Goal: Find specific page/section: Find specific page/section

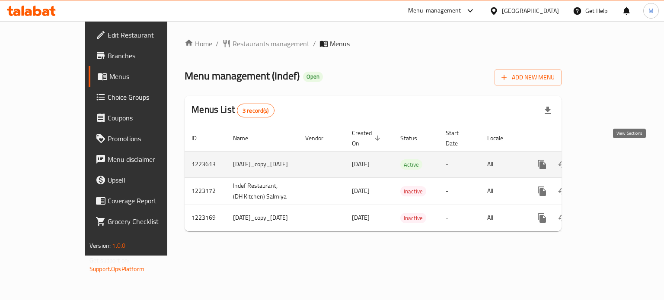
click at [608, 161] on icon "enhanced table" at bounding box center [604, 165] width 8 height 8
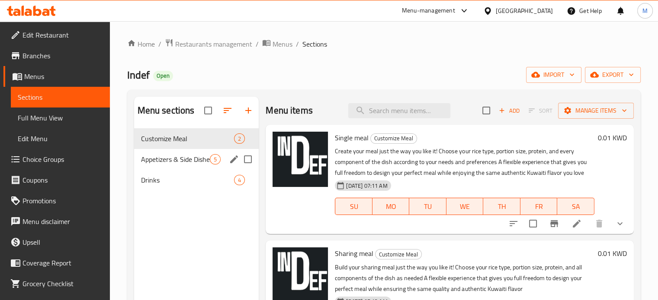
click at [179, 153] on div "Appetizers & Side Dishes 5" at bounding box center [196, 159] width 125 height 21
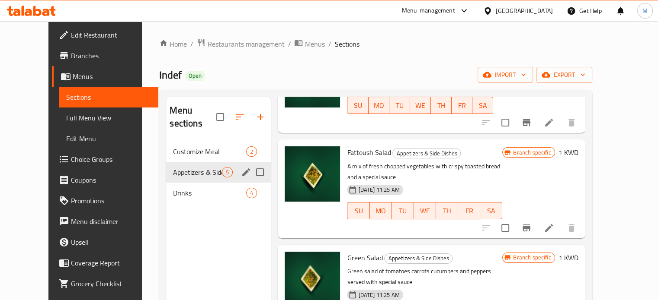
scroll to position [74, 0]
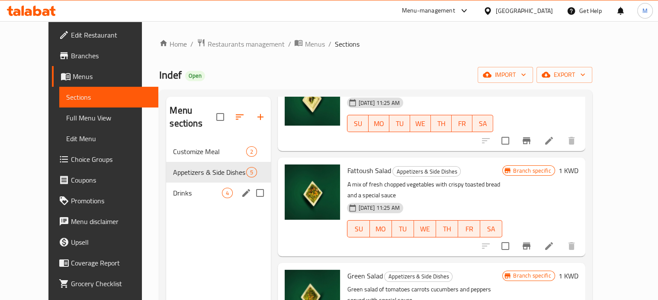
click at [201, 188] on span "Drinks" at bounding box center [197, 193] width 49 height 10
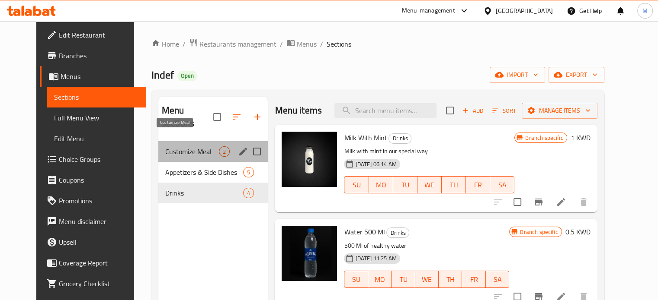
click at [194, 147] on span "Customize Meal" at bounding box center [192, 152] width 54 height 10
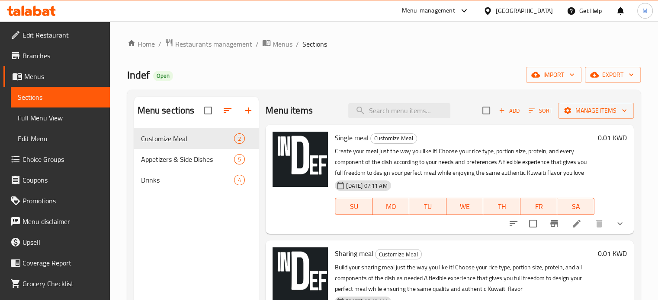
click at [227, 54] on div "Home / Restaurants management / Menus / Sections Indef Open import export Menu …" at bounding box center [383, 221] width 513 height 366
click at [225, 49] on span "Restaurants management" at bounding box center [213, 44] width 77 height 10
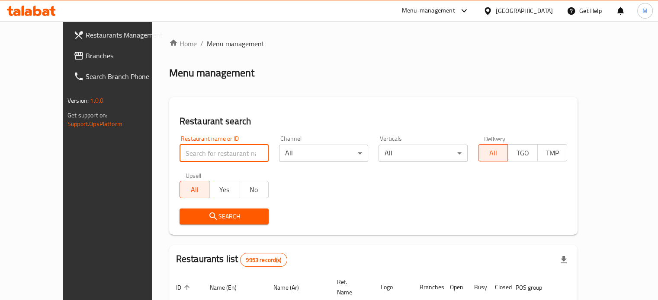
click at [190, 152] on input "search" at bounding box center [223, 153] width 89 height 17
click button "Search" at bounding box center [223, 217] width 89 height 16
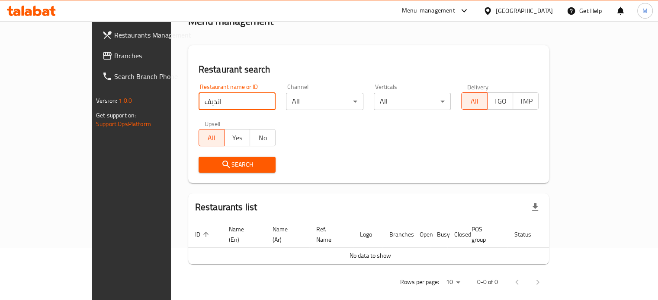
scroll to position [52, 0]
type input "اندف"
click button "Search" at bounding box center [236, 164] width 77 height 16
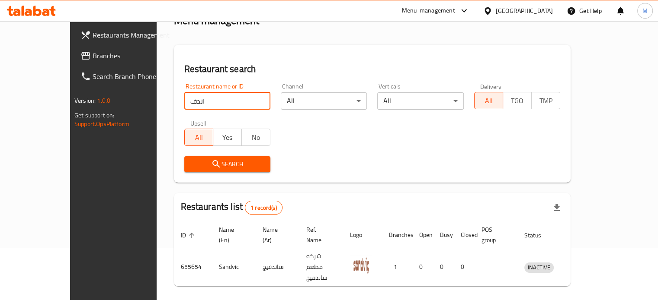
click at [245, 101] on input "اندف" at bounding box center [227, 101] width 86 height 17
type input "indef"
click button "Search" at bounding box center [227, 164] width 86 height 16
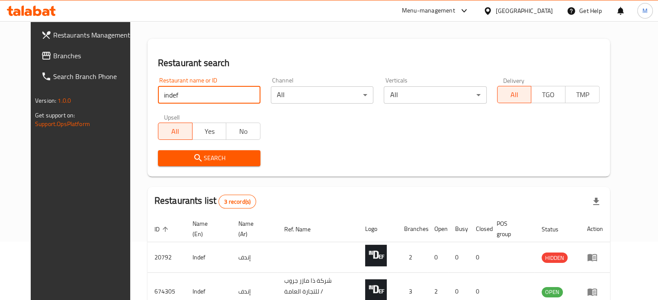
scroll to position [138, 0]
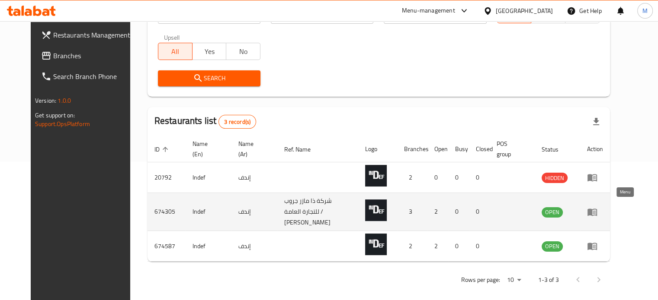
click at [597, 209] on icon "enhanced table" at bounding box center [592, 212] width 10 height 10
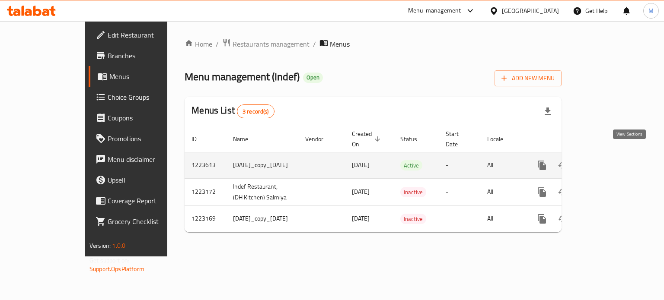
click at [615, 158] on link "enhanced table" at bounding box center [604, 165] width 21 height 21
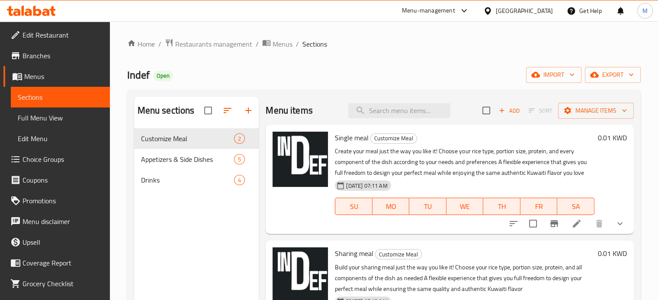
click at [455, 9] on div "Menu-management" at bounding box center [428, 11] width 53 height 10
click at [414, 100] on div "Restaurant-Management" at bounding box center [420, 96] width 68 height 10
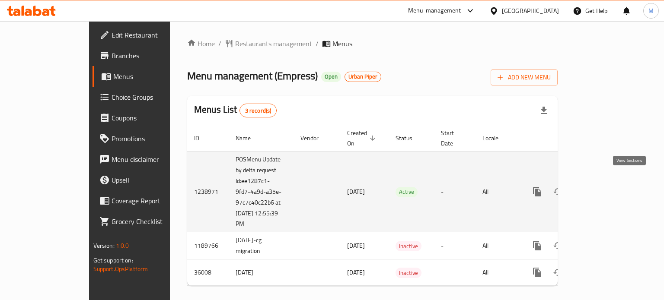
click at [610, 182] on link "enhanced table" at bounding box center [599, 192] width 21 height 21
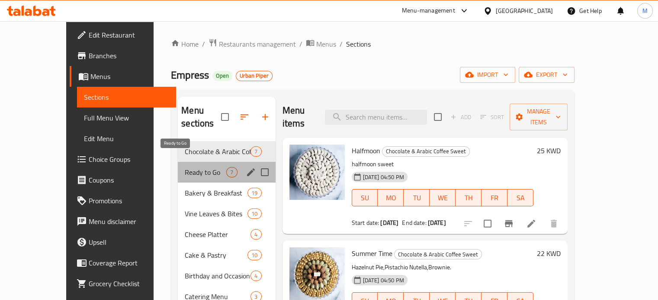
click at [196, 167] on span "Ready to Go" at bounding box center [205, 172] width 41 height 10
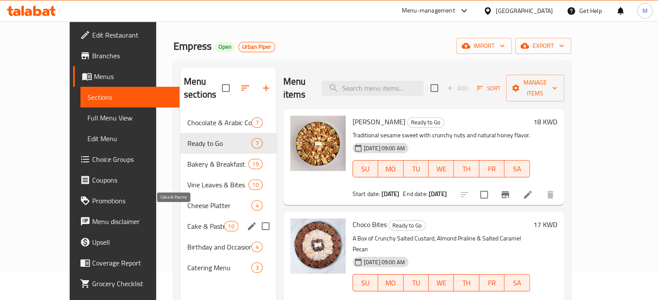
scroll to position [43, 0]
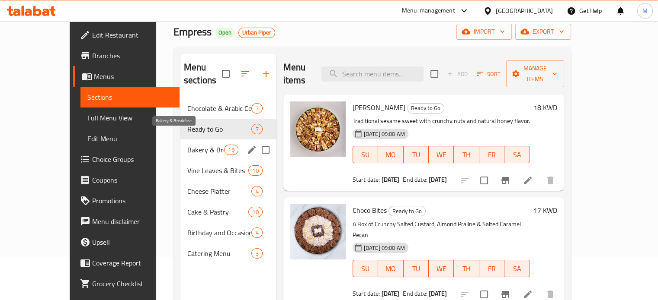
click at [187, 145] on span "Bakery & Breakfast" at bounding box center [205, 150] width 37 height 10
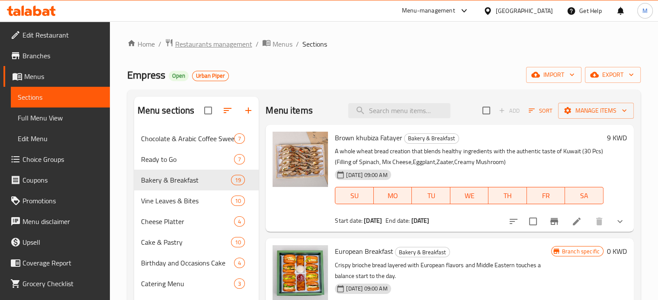
click at [201, 48] on span "Restaurants management" at bounding box center [213, 44] width 77 height 10
